Goal: Task Accomplishment & Management: Manage account settings

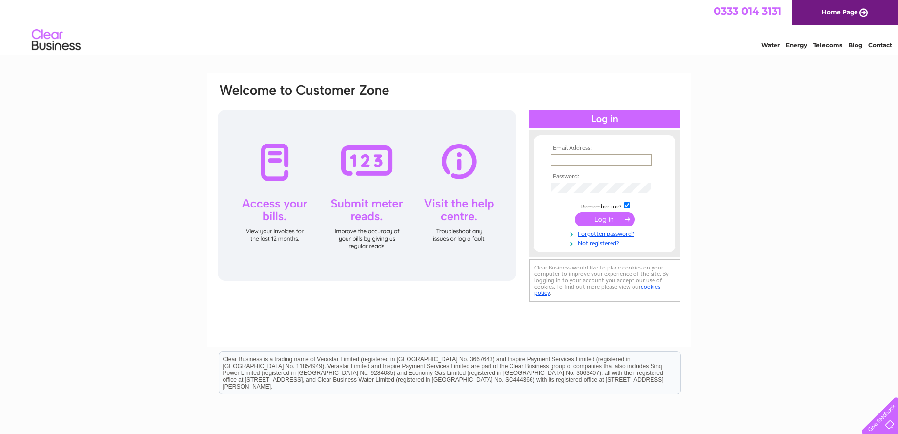
click at [569, 160] on input "text" at bounding box center [600, 160] width 101 height 12
type input "[EMAIL_ADDRESS][DOMAIN_NAME]"
click at [611, 212] on input "submit" at bounding box center [605, 218] width 60 height 14
click at [605, 221] on input "submit" at bounding box center [605, 218] width 60 height 14
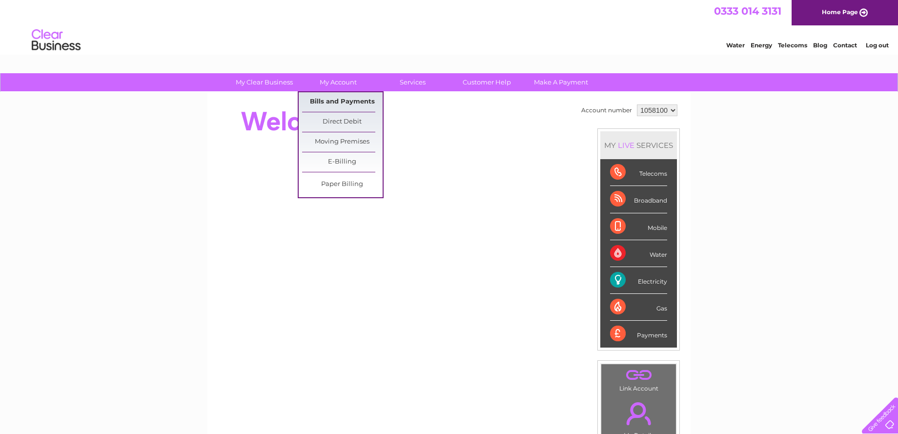
click at [334, 96] on link "Bills and Payments" at bounding box center [342, 102] width 81 height 20
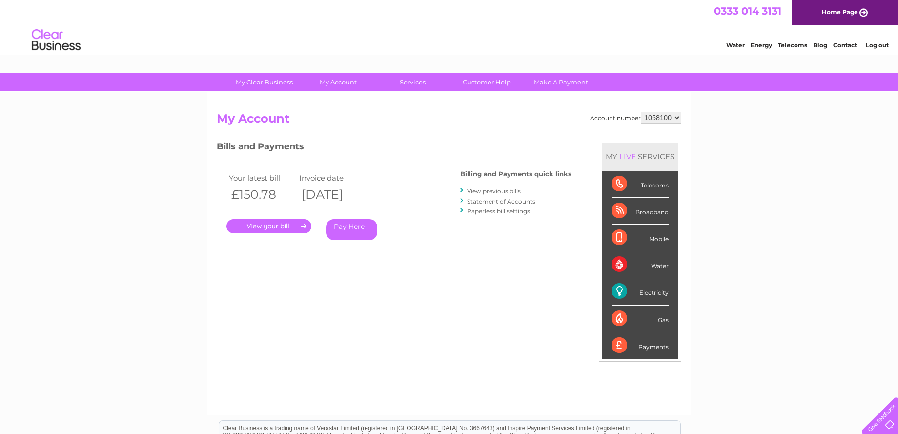
click at [280, 226] on link "." at bounding box center [268, 226] width 85 height 14
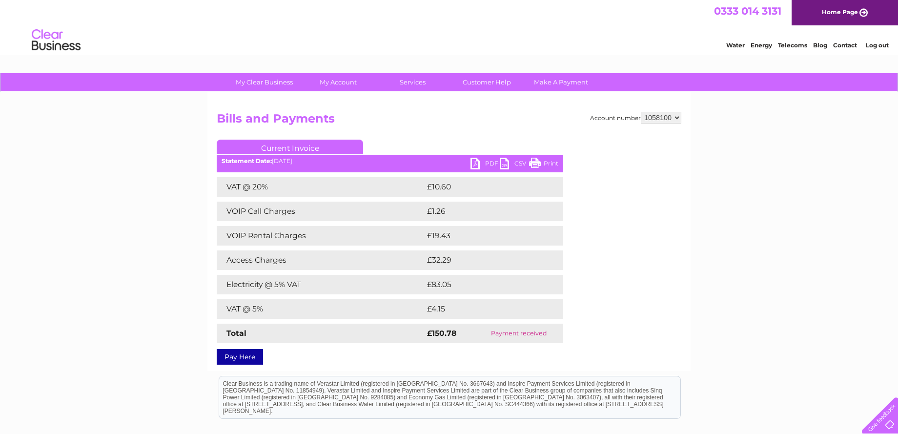
click at [481, 162] on link "PDF" at bounding box center [484, 165] width 29 height 14
click at [886, 44] on link "Log out" at bounding box center [877, 44] width 23 height 7
